Goal: Complete application form

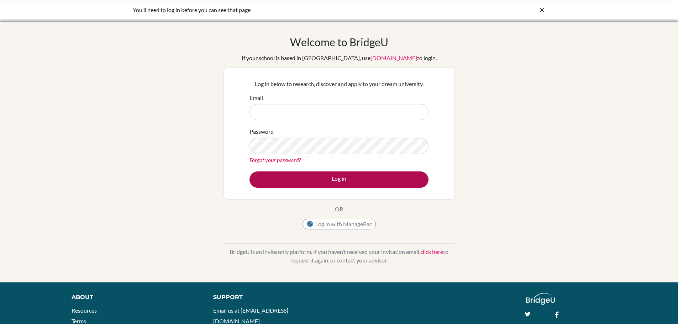
type input "[EMAIL_ADDRESS][DOMAIN_NAME]"
click at [336, 181] on button "Log in" at bounding box center [339, 180] width 179 height 16
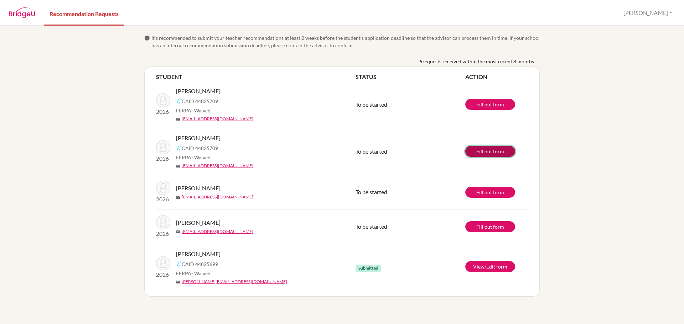
click at [485, 151] on link "Fill out form" at bounding box center [490, 151] width 50 height 11
click at [478, 153] on link "Fill out form" at bounding box center [490, 151] width 50 height 11
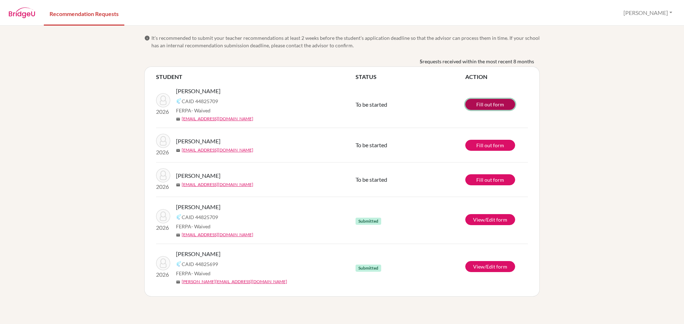
click at [485, 105] on link "Fill out form" at bounding box center [490, 104] width 50 height 11
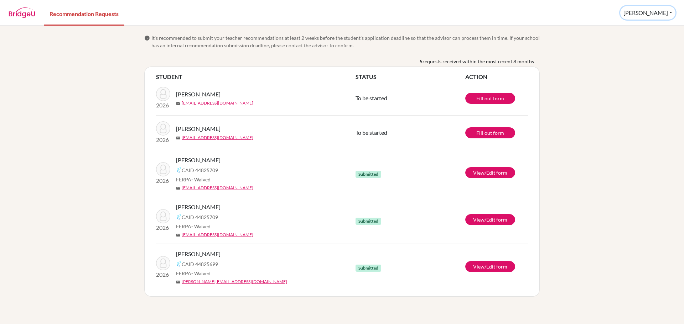
click at [665, 16] on button "[PERSON_NAME]" at bounding box center [647, 13] width 55 height 14
drag, startPoint x: 658, startPoint y: 44, endPoint x: 652, endPoint y: 43, distance: 5.4
click at [657, 44] on button "Log out" at bounding box center [630, 46] width 56 height 11
